Goal: Go to known website: Go to known website

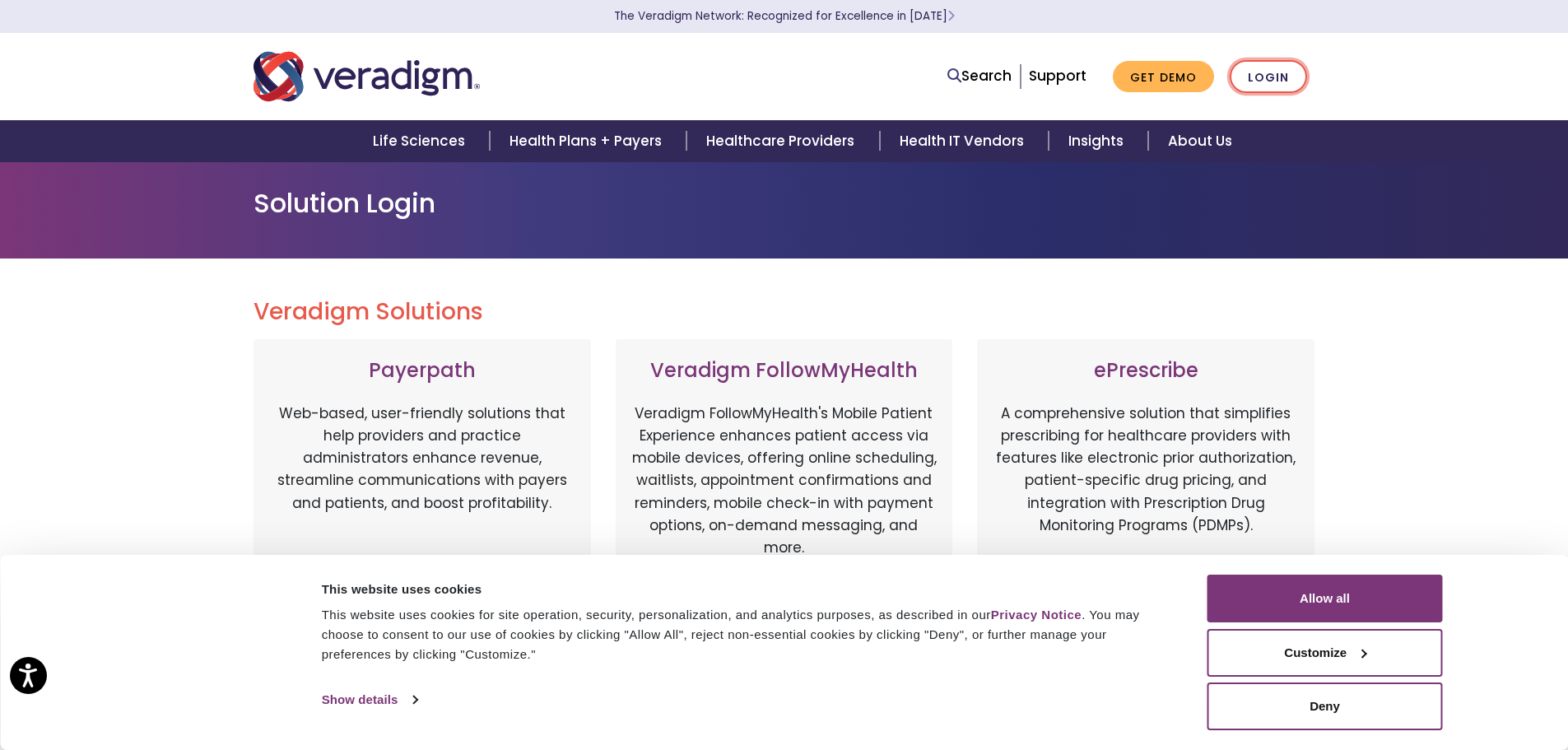
click at [1279, 78] on link "Login" at bounding box center [1269, 76] width 78 height 33
click at [1365, 612] on button "Allow all" at bounding box center [1326, 598] width 235 height 48
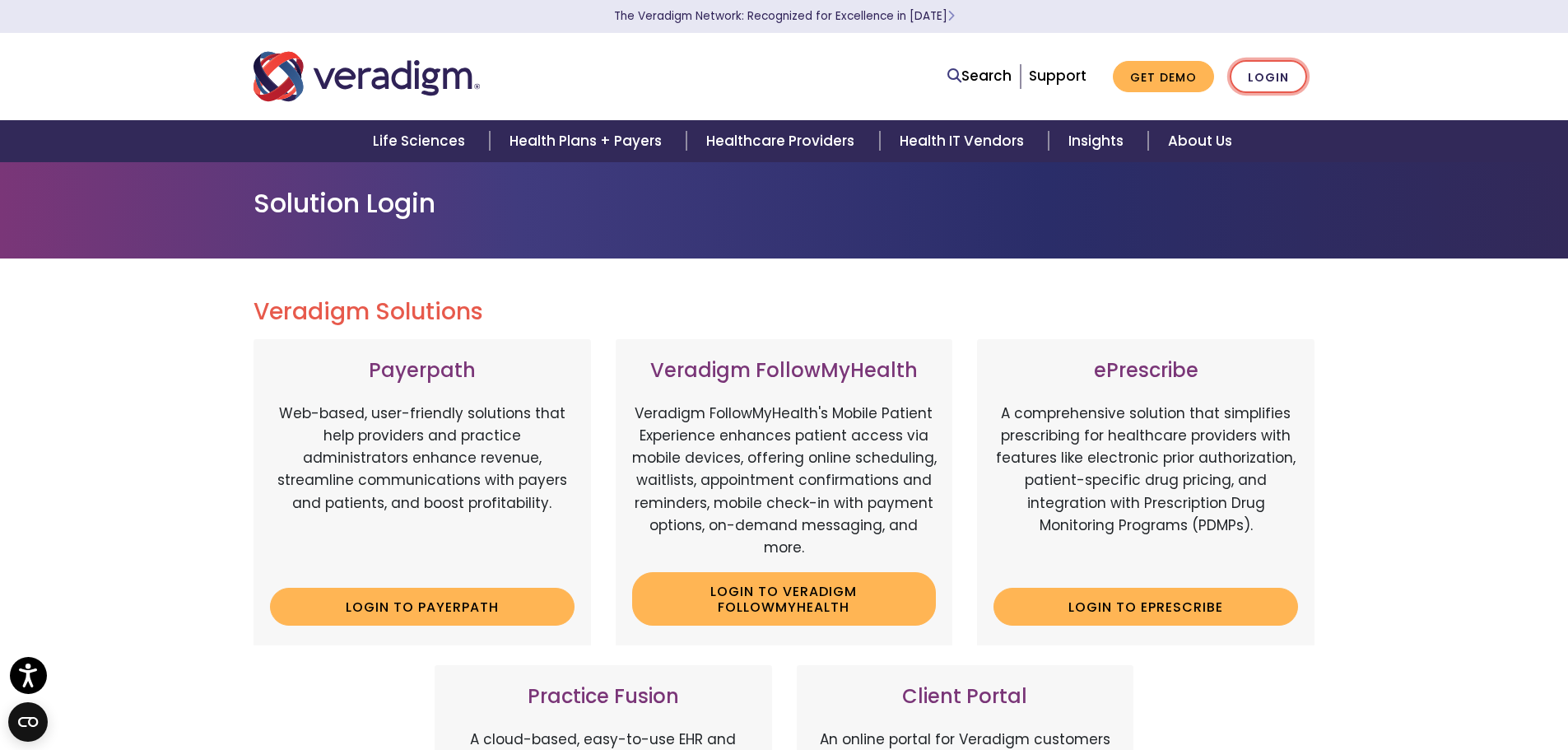
click at [1290, 69] on link "Login" at bounding box center [1269, 76] width 78 height 33
click at [1446, 415] on div "Veradigm Solutions Payerpath Web-based, user-friendly solutions that help provi…" at bounding box center [784, 752] width 1568 height 986
click at [530, 603] on link "Login to Payerpath" at bounding box center [422, 607] width 305 height 38
